Goal: Book appointment/travel/reservation

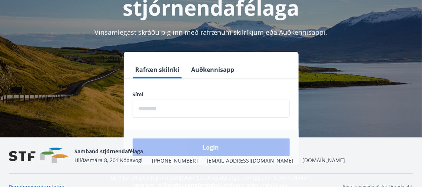
scroll to position [92, 0]
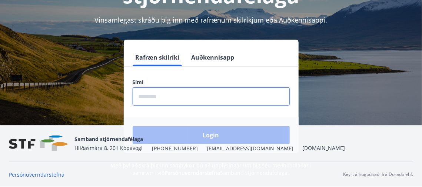
click at [151, 99] on input "phone" at bounding box center [211, 96] width 157 height 18
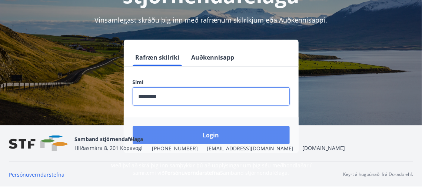
type input "********"
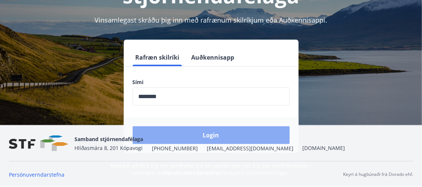
click at [219, 134] on button "Login" at bounding box center [211, 135] width 157 height 18
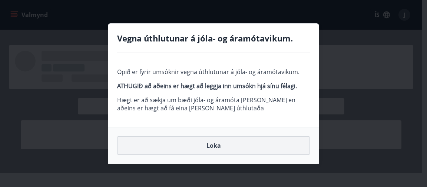
click at [213, 143] on button "Loka" at bounding box center [213, 145] width 193 height 19
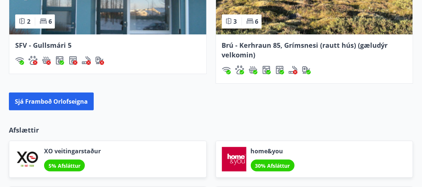
scroll to position [1113, 0]
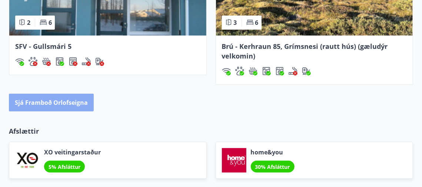
click at [73, 103] on button "Sjá framboð orlofseigna" at bounding box center [51, 103] width 85 height 18
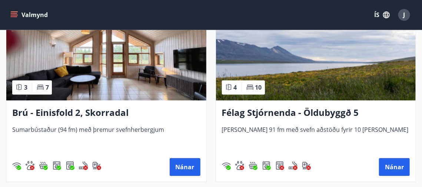
scroll to position [773, 0]
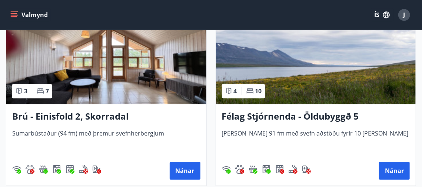
click at [100, 90] on img at bounding box center [106, 57] width 200 height 93
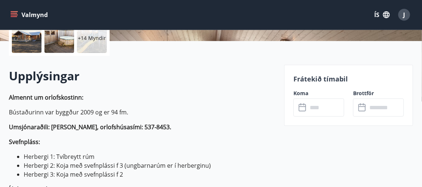
scroll to position [255, 0]
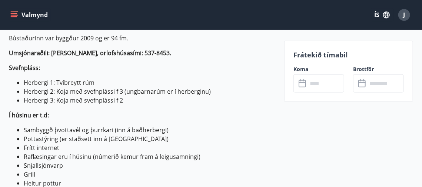
click at [328, 54] on p "Frátekið tímabil" at bounding box center [349, 55] width 110 height 10
click at [304, 71] on label "Koma" at bounding box center [319, 69] width 51 height 7
click at [300, 69] on label "Koma" at bounding box center [319, 69] width 51 height 7
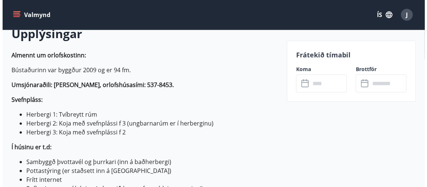
scroll to position [243, 0]
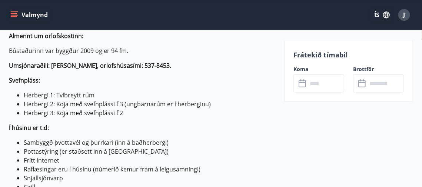
click at [314, 52] on p "Frátekið tímabil" at bounding box center [349, 55] width 110 height 10
click at [310, 56] on p "Frátekið tímabil" at bounding box center [349, 55] width 110 height 10
click at [341, 57] on p "Frátekið tímabil" at bounding box center [349, 55] width 110 height 10
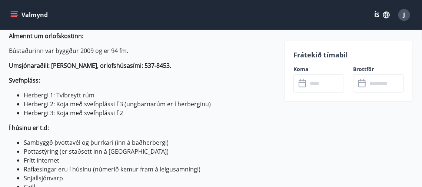
click at [327, 58] on p "Frátekið tímabil" at bounding box center [349, 55] width 110 height 10
click at [385, 57] on p "Frátekið tímabil" at bounding box center [349, 55] width 110 height 10
click at [361, 86] on icon at bounding box center [362, 83] width 9 height 9
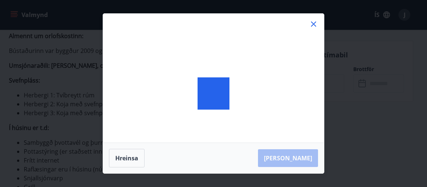
click at [361, 86] on div "[PERSON_NAME]" at bounding box center [213, 93] width 427 height 187
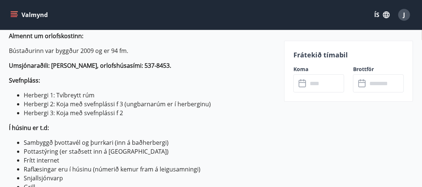
click at [301, 69] on label "Koma" at bounding box center [319, 69] width 51 height 7
click at [302, 85] on icon at bounding box center [303, 83] width 9 height 9
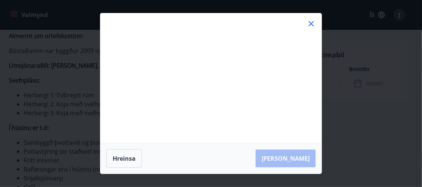
click at [322, 89] on div "Má Þr Mi Fi Fö La Su Má Þr Mi Fi Fö La Su [DATE] 1 2 3 4 5 6 7 8 9 10 11 12 13 …" at bounding box center [210, 78] width 221 height 130
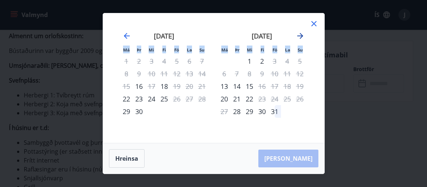
click at [298, 35] on icon "Move forward to switch to the next month." at bounding box center [300, 36] width 9 height 9
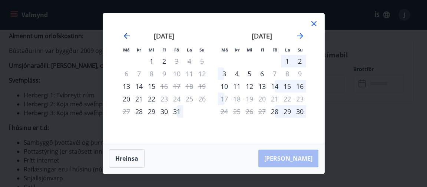
click at [126, 36] on icon "Move backward to switch to the previous month." at bounding box center [126, 36] width 9 height 9
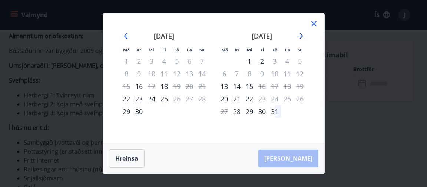
click at [299, 35] on icon "Move forward to switch to the next month." at bounding box center [300, 36] width 9 height 9
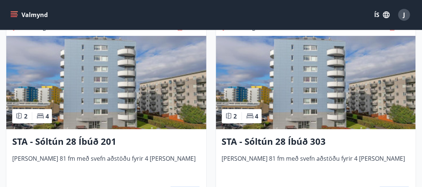
scroll to position [1146, 0]
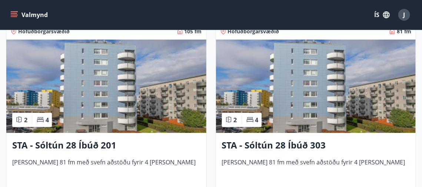
click at [24, 15] on button "Valmynd" at bounding box center [30, 14] width 42 height 13
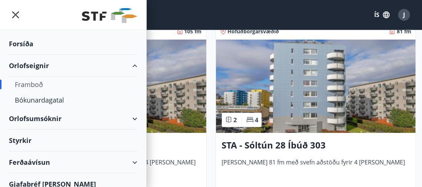
click at [40, 67] on div "Orlofseignir" at bounding box center [73, 66] width 129 height 22
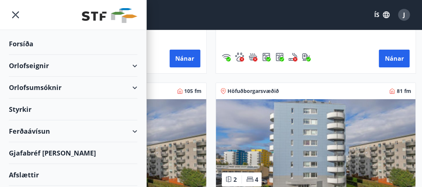
scroll to position [1086, 0]
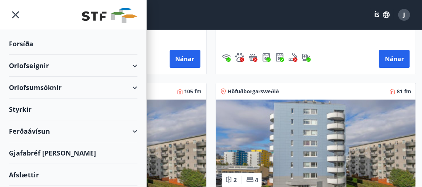
drag, startPoint x: 426, startPoint y: 0, endPoint x: 426, endPoint y: 5, distance: 4.4
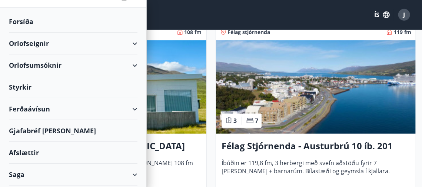
scroll to position [9, 0]
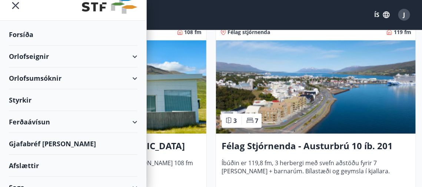
click at [16, 6] on icon "menu" at bounding box center [15, 5] width 1 height 1
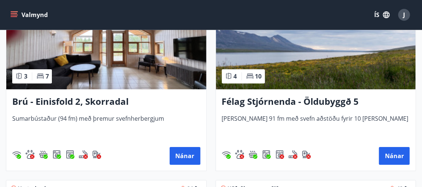
scroll to position [807, 0]
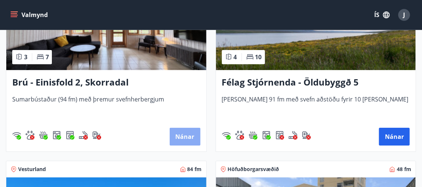
click at [181, 136] on button "Nánar" at bounding box center [185, 137] width 31 height 18
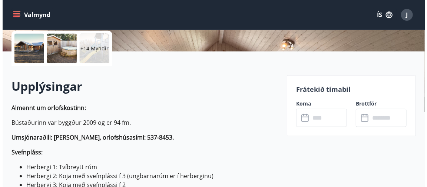
scroll to position [186, 0]
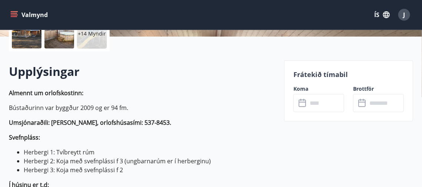
click at [302, 90] on label "Koma" at bounding box center [319, 88] width 51 height 7
click at [363, 90] on label "Brottför" at bounding box center [378, 88] width 51 height 7
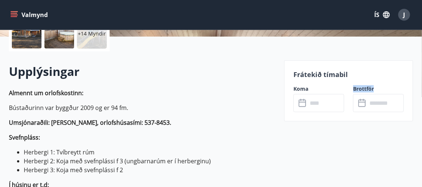
click at [363, 90] on label "Brottför" at bounding box center [378, 88] width 51 height 7
click at [329, 73] on p "Frátekið tímabil" at bounding box center [349, 75] width 110 height 10
click at [323, 102] on input "text" at bounding box center [326, 103] width 37 height 18
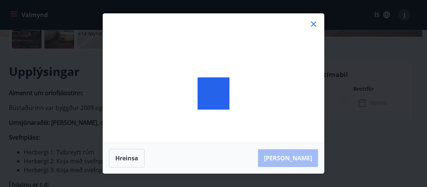
click at [323, 102] on div at bounding box center [213, 94] width 221 height 160
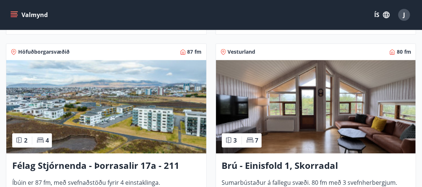
scroll to position [1732, 0]
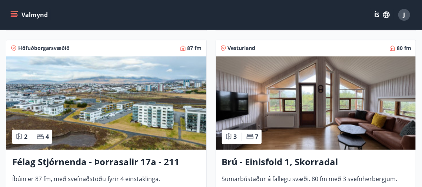
click at [308, 158] on h3 "Brú - Einisfold 1, Skorradal" at bounding box center [316, 162] width 188 height 13
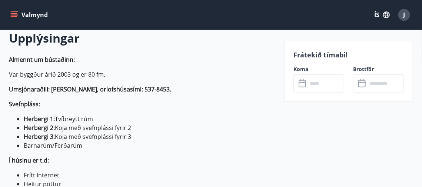
scroll to position [227, 0]
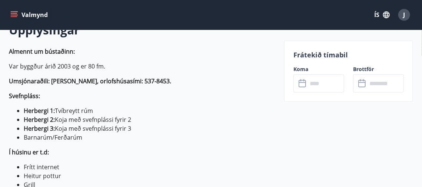
click at [315, 86] on input "text" at bounding box center [326, 84] width 37 height 18
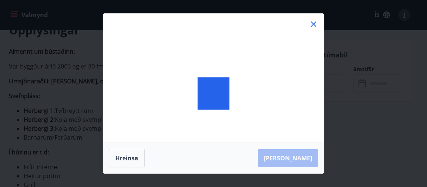
click at [315, 86] on div at bounding box center [213, 94] width 221 height 160
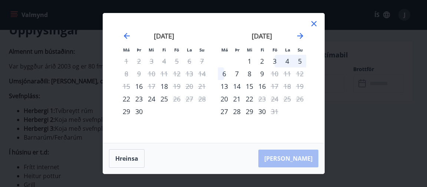
click at [274, 62] on div "3" at bounding box center [274, 61] width 13 height 13
click at [225, 76] on div "6" at bounding box center [224, 73] width 13 height 13
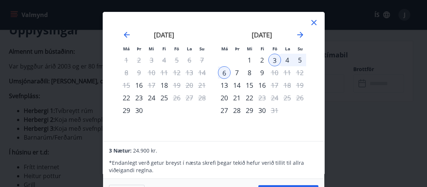
click at [287, 60] on div "4" at bounding box center [287, 60] width 13 height 13
click at [302, 60] on div "5" at bounding box center [300, 60] width 13 height 13
drag, startPoint x: 287, startPoint y: 59, endPoint x: 297, endPoint y: 57, distance: 9.8
click at [287, 59] on div "4" at bounding box center [287, 60] width 13 height 13
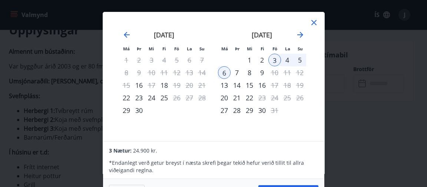
drag, startPoint x: 310, startPoint y: 122, endPoint x: 316, endPoint y: 97, distance: 25.9
click at [316, 98] on div "Má Þr Mi Fi Fö La Su Má Þr Mi Fi Fö La Su [DATE] 1 2 3 4 5 6 7 8 9 10 11 12 13 …" at bounding box center [213, 76] width 221 height 129
drag, startPoint x: 318, startPoint y: 80, endPoint x: 318, endPoint y: 63, distance: 17.1
click at [318, 63] on div "Má Þr Mi Fi Fö La Su Má Þr Mi Fi Fö La Su [DATE] 1 2 3 4 5 6 7 8 9 10 11 12 13 …" at bounding box center [213, 76] width 221 height 129
drag, startPoint x: 427, startPoint y: 73, endPoint x: 424, endPoint y: 144, distance: 71.6
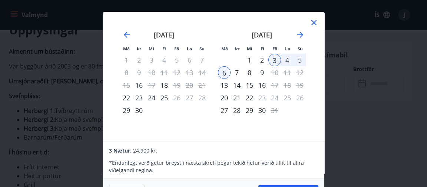
click at [427, 99] on div "Má Þr Mi Fi Fö La Su Má Þr Mi Fi Fö La Su [DATE] 1 2 3 4 5 6 7 8 9 10 11 12 13 …" at bounding box center [213, 93] width 427 height 187
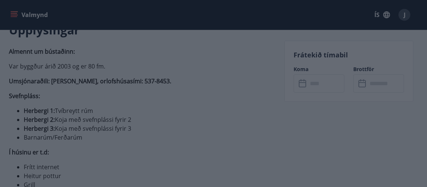
drag, startPoint x: 424, startPoint y: 144, endPoint x: 424, endPoint y: 149, distance: 5.2
click at [424, 149] on div "Má Þr Mi Fi Fö La Su Má Þr Mi Fi Fö La Su [DATE] 1 2 3 4 5 6 7 8 9 10 11 12 13 …" at bounding box center [213, 93] width 427 height 187
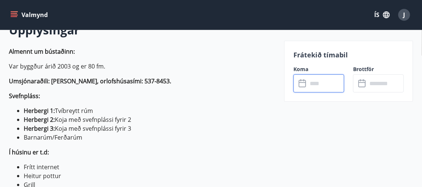
click at [320, 86] on input "text" at bounding box center [326, 84] width 37 height 18
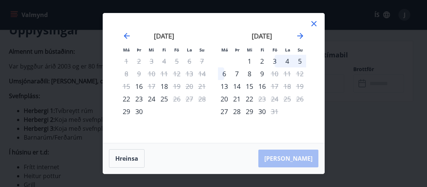
click at [277, 63] on div "3" at bounding box center [274, 61] width 13 height 13
click at [289, 64] on div "4" at bounding box center [287, 61] width 13 height 13
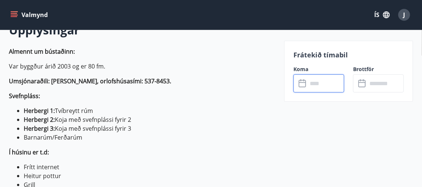
type input "******"
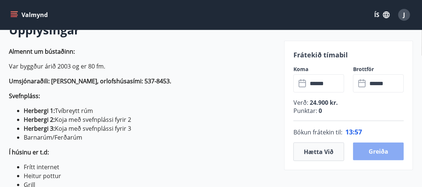
click at [385, 152] on button "Greiða" at bounding box center [378, 152] width 51 height 18
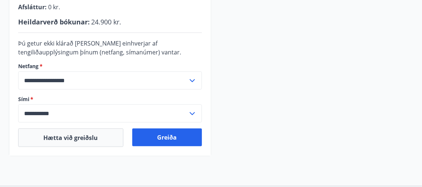
scroll to position [240, 0]
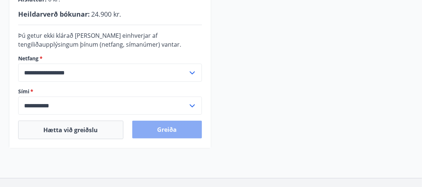
click at [165, 128] on button "Greiða" at bounding box center [167, 130] width 70 height 18
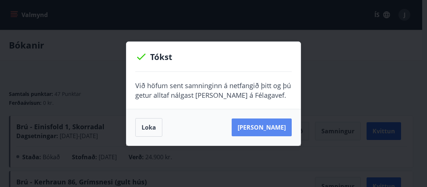
click at [265, 129] on button "[PERSON_NAME]" at bounding box center [262, 128] width 60 height 18
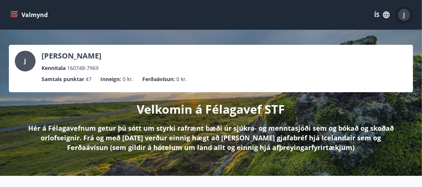
click at [409, 16] on div "J" at bounding box center [404, 15] width 12 height 12
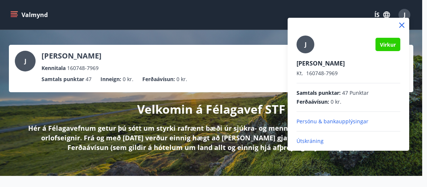
click at [316, 141] on p "Útskráning" at bounding box center [349, 141] width 104 height 7
